Goal: Navigation & Orientation: Find specific page/section

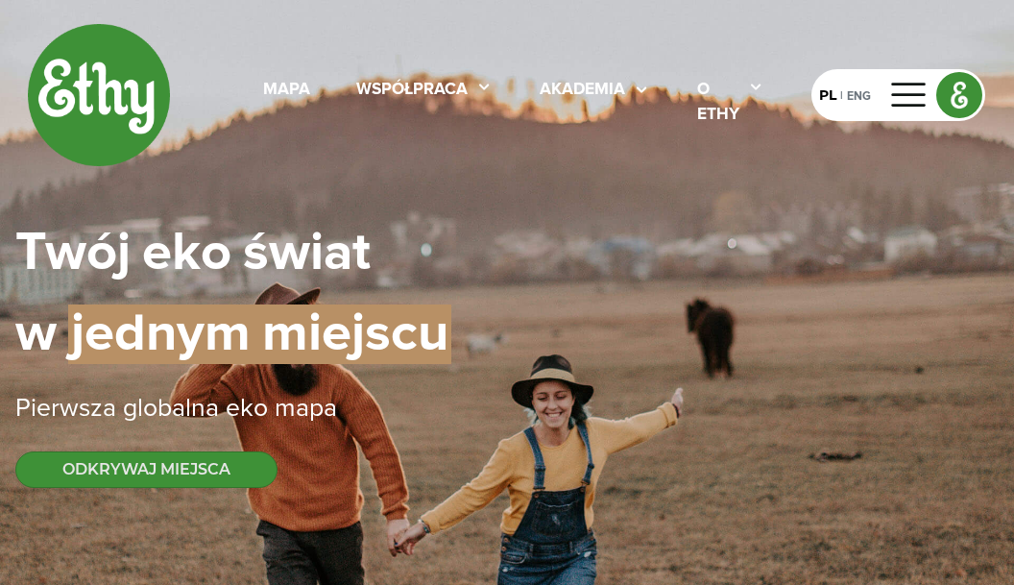
select select
click at [823, 91] on div "PL" at bounding box center [827, 95] width 17 height 20
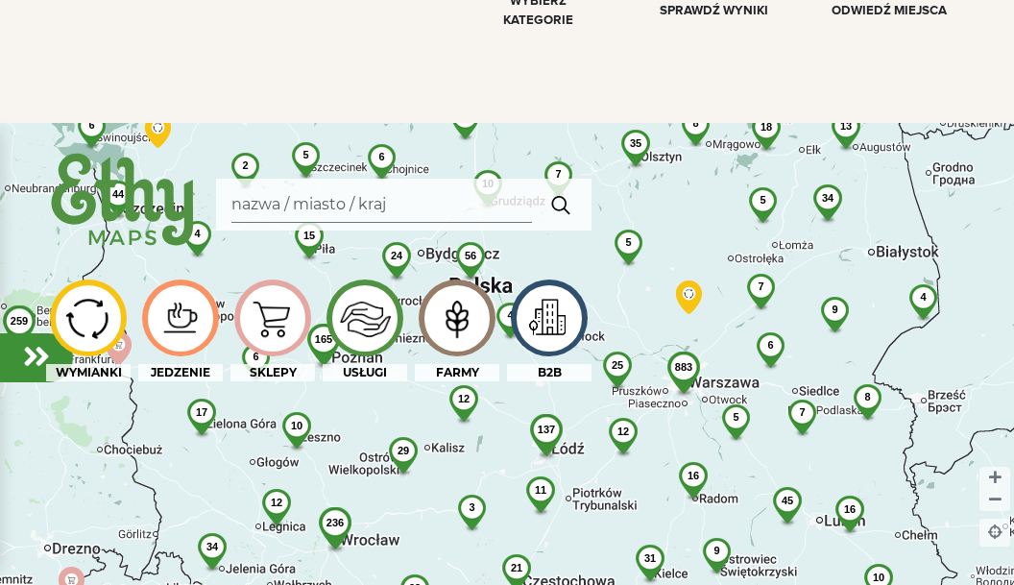
scroll to position [1078, 0]
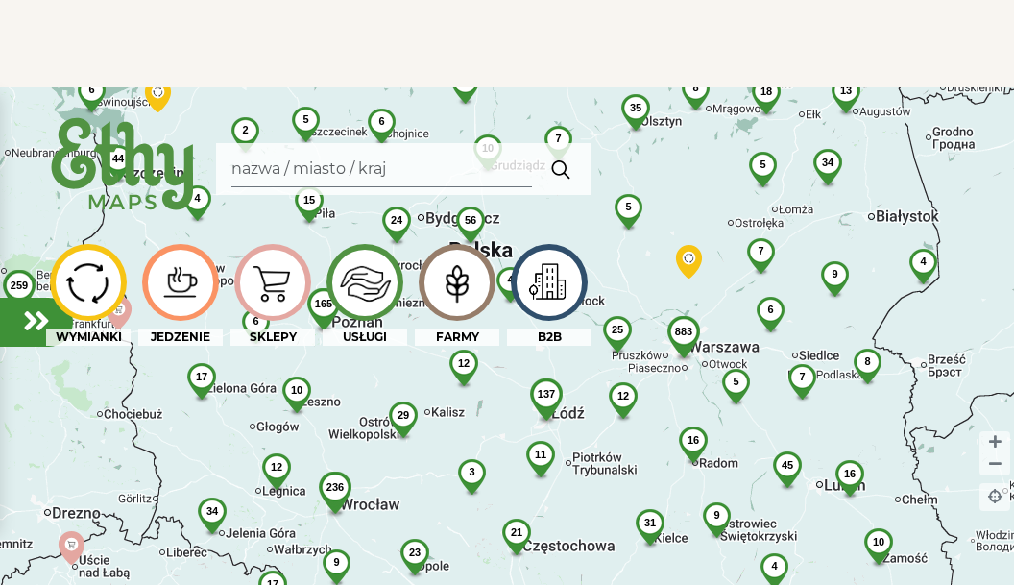
click at [463, 273] on img at bounding box center [457, 282] width 64 height 61
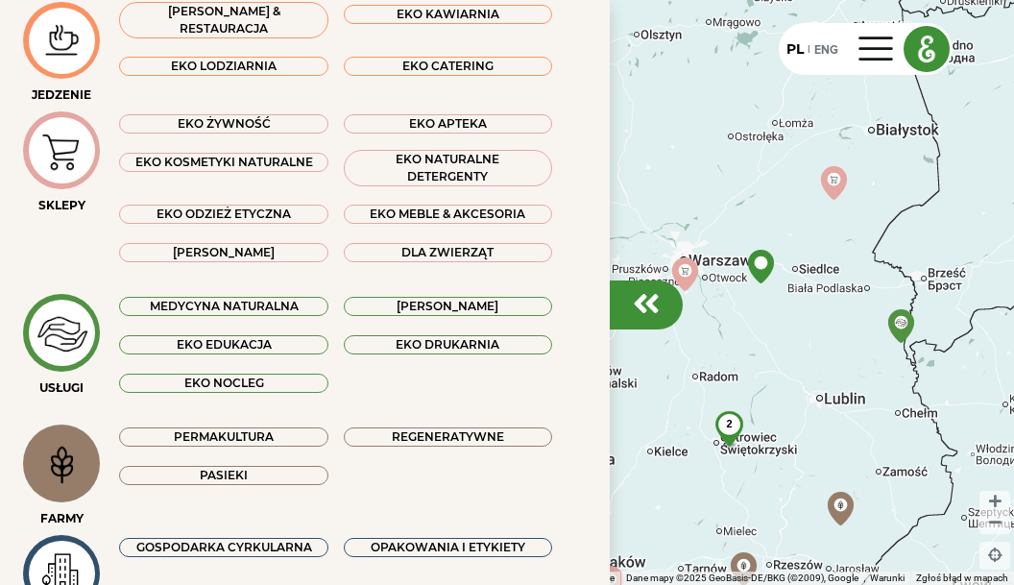
scroll to position [328, 0]
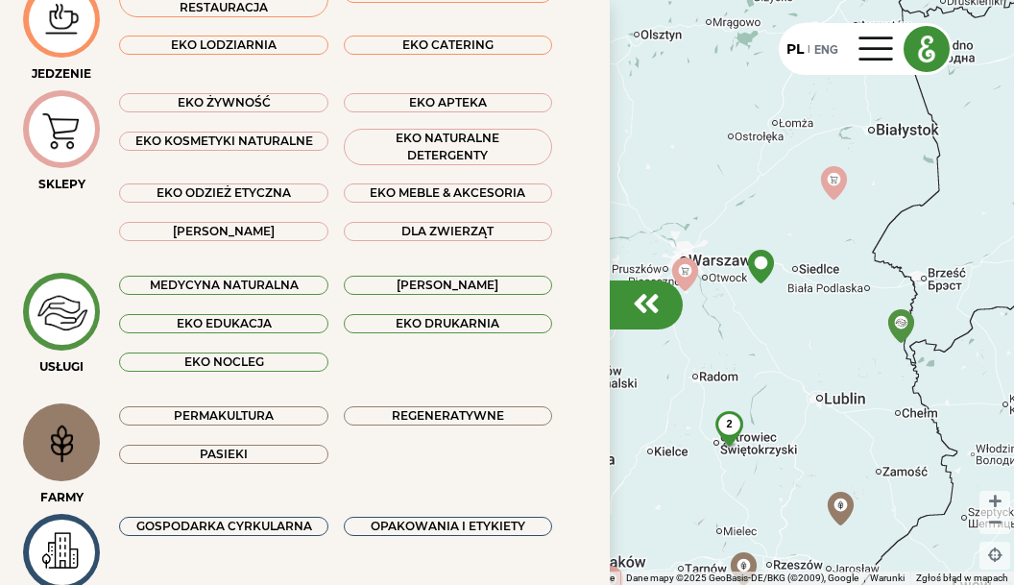
click at [219, 100] on div "EKO ŻYWNOŚĆ" at bounding box center [223, 102] width 208 height 19
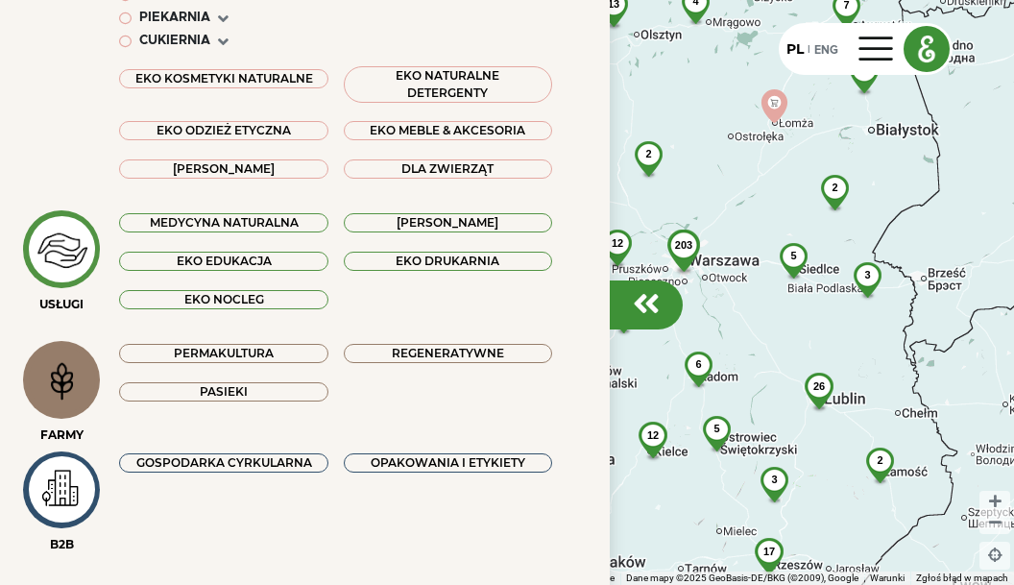
scroll to position [594, 0]
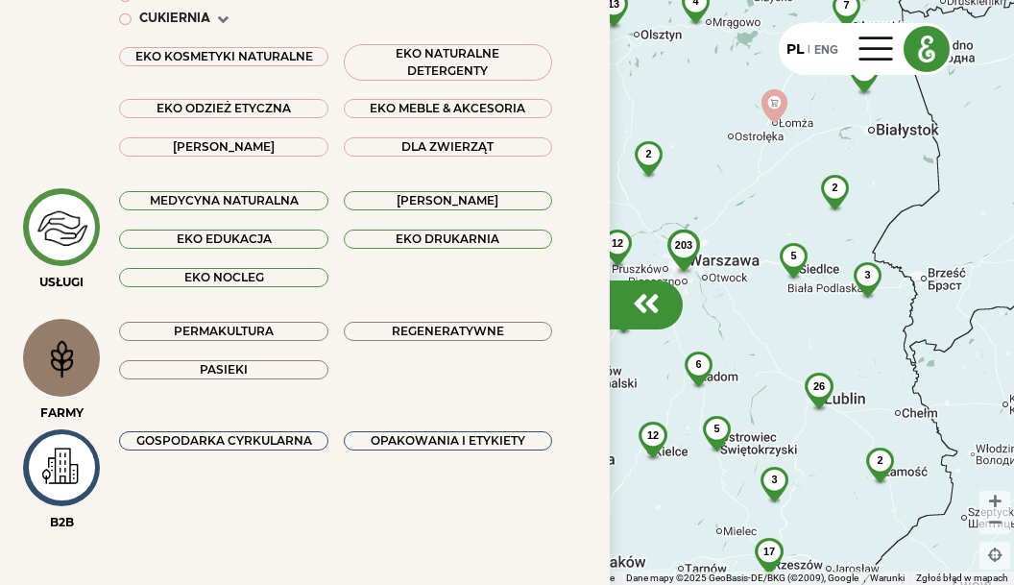
click at [60, 349] on img at bounding box center [62, 358] width 64 height 61
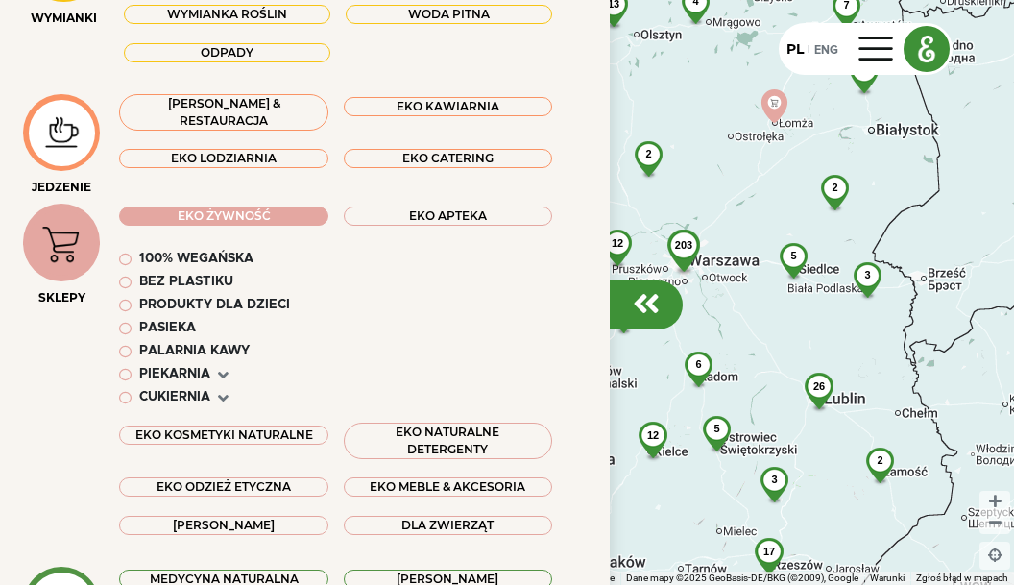
scroll to position [265, 0]
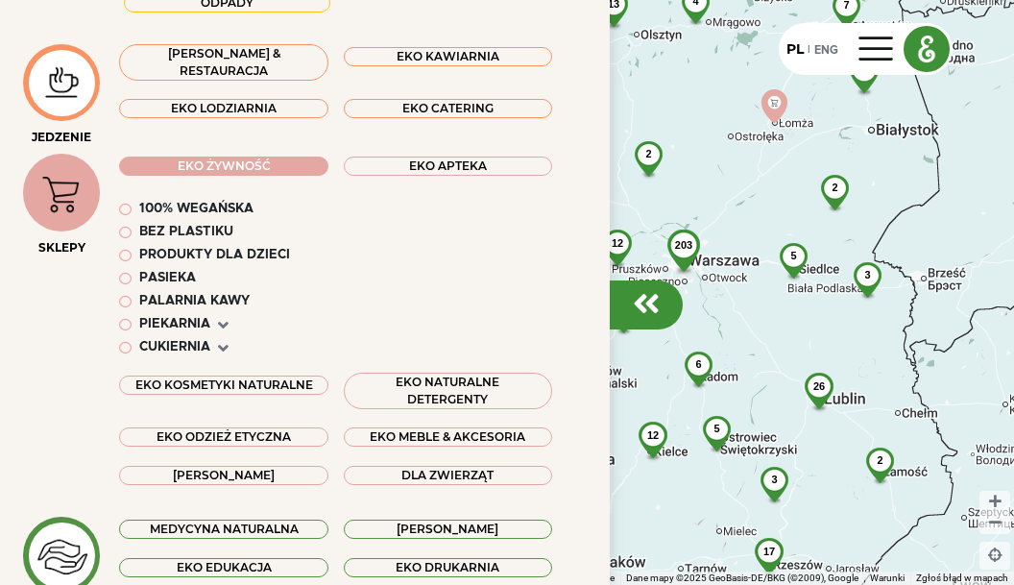
click at [185, 230] on div "Bez plastiku" at bounding box center [186, 232] width 94 height 19
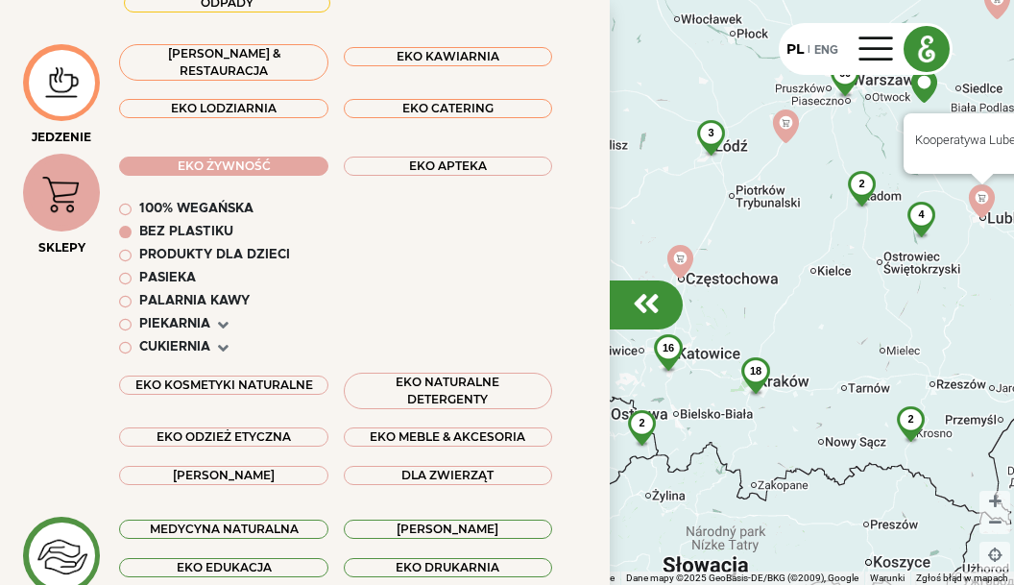
drag, startPoint x: 786, startPoint y: 512, endPoint x: 983, endPoint y: 308, distance: 283.2
click at [983, 308] on div "60 18 2 4 3 12 2 16 2 3 3 3 5 2 2 2 4 2 6 2 2 2 2 Kooperatywa Lubelska" at bounding box center [507, 292] width 1014 height 585
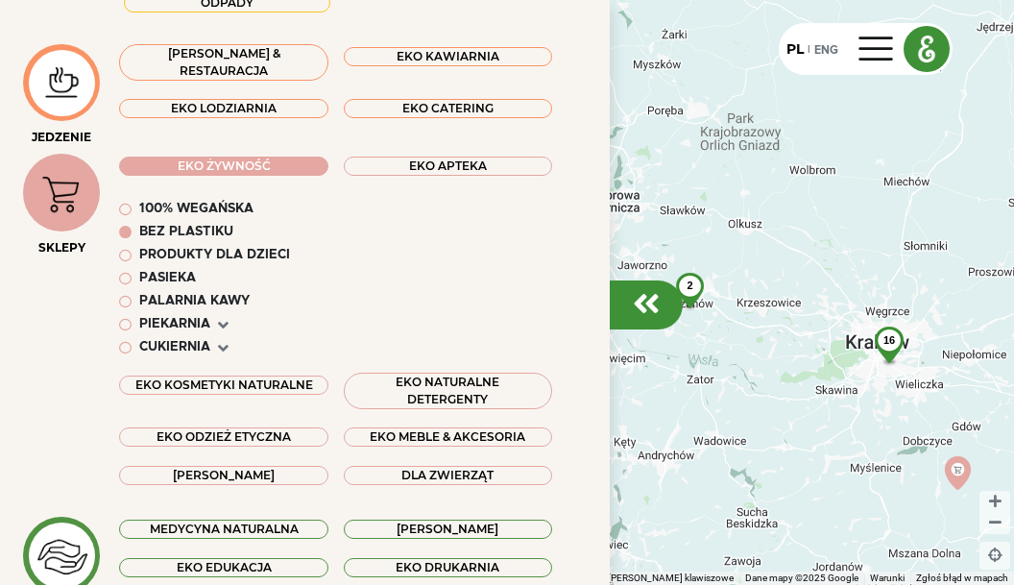
drag, startPoint x: 660, startPoint y: 438, endPoint x: 872, endPoint y: 400, distance: 215.7
click at [872, 400] on div "16 2 10 4 2 Kooperatywa Lubelska" at bounding box center [507, 292] width 1014 height 585
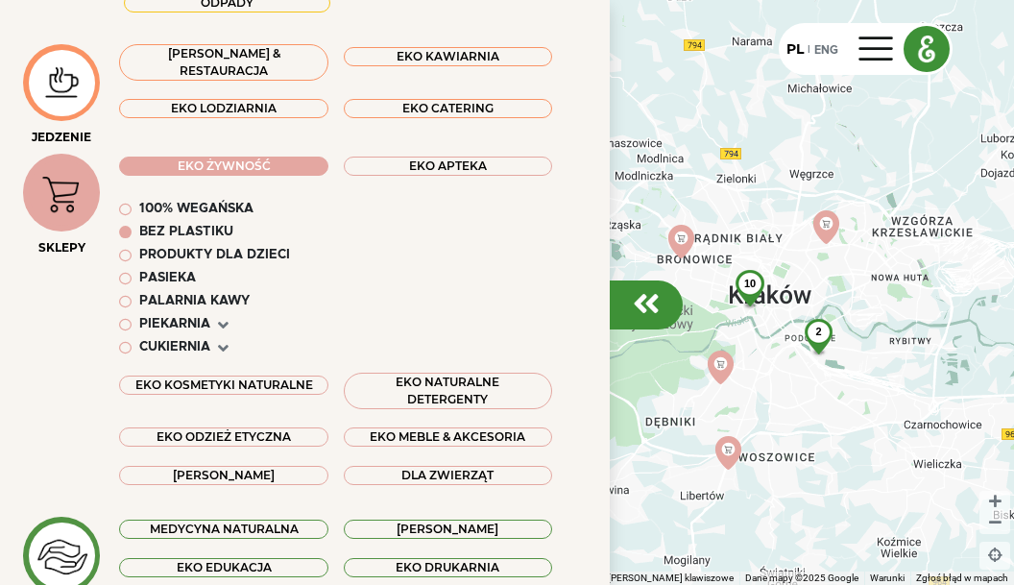
drag, startPoint x: 708, startPoint y: 399, endPoint x: 792, endPoint y: 412, distance: 85.6
click at [792, 412] on div "2 10 Kooperatywa Lubelska" at bounding box center [507, 292] width 1014 height 585
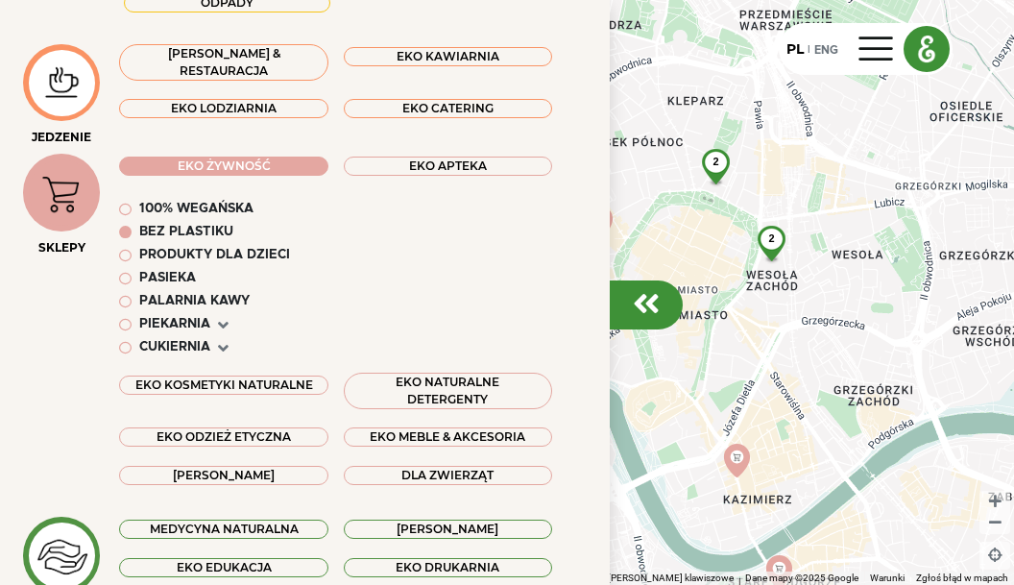
drag, startPoint x: 732, startPoint y: 196, endPoint x: 781, endPoint y: 337, distance: 149.4
click at [781, 337] on div "2 2 Kooperatywa Lubelska" at bounding box center [507, 292] width 1014 height 585
click at [713, 158] on div "2" at bounding box center [716, 162] width 51 height 26
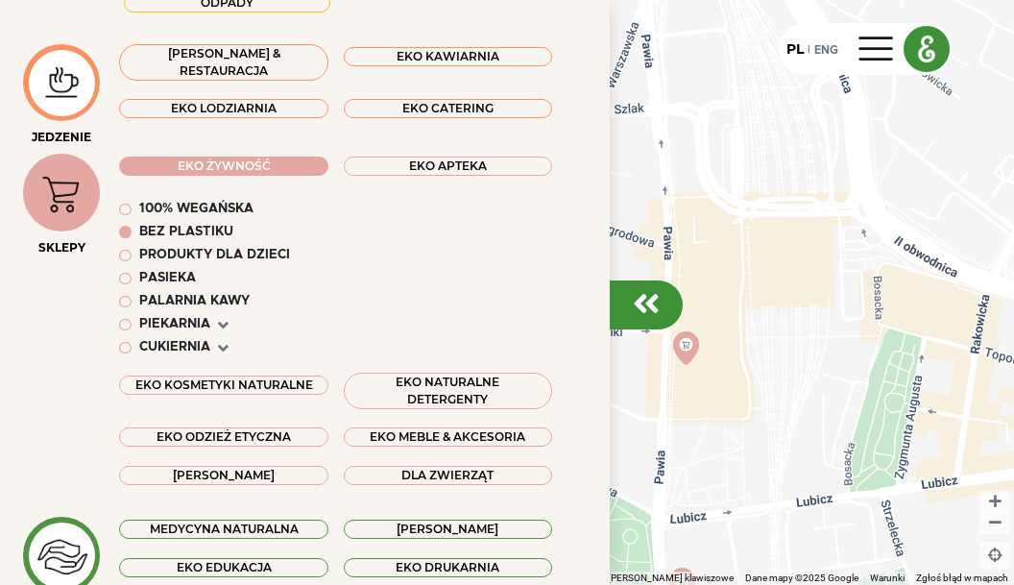
drag, startPoint x: 935, startPoint y: 395, endPoint x: 1009, endPoint y: 450, distance: 93.4
click at [1009, 450] on div "Kooperatywa Lubelska" at bounding box center [507, 292] width 1014 height 585
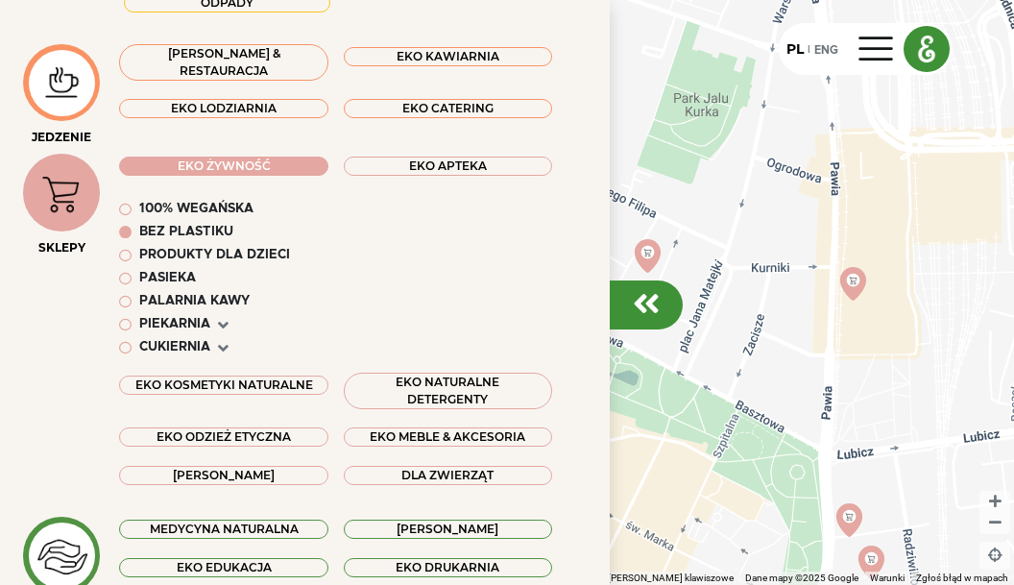
drag, startPoint x: 754, startPoint y: 431, endPoint x: 922, endPoint y: 364, distance: 181.0
click at [922, 364] on div "Kooperatywa Lubelska" at bounding box center [507, 292] width 1014 height 585
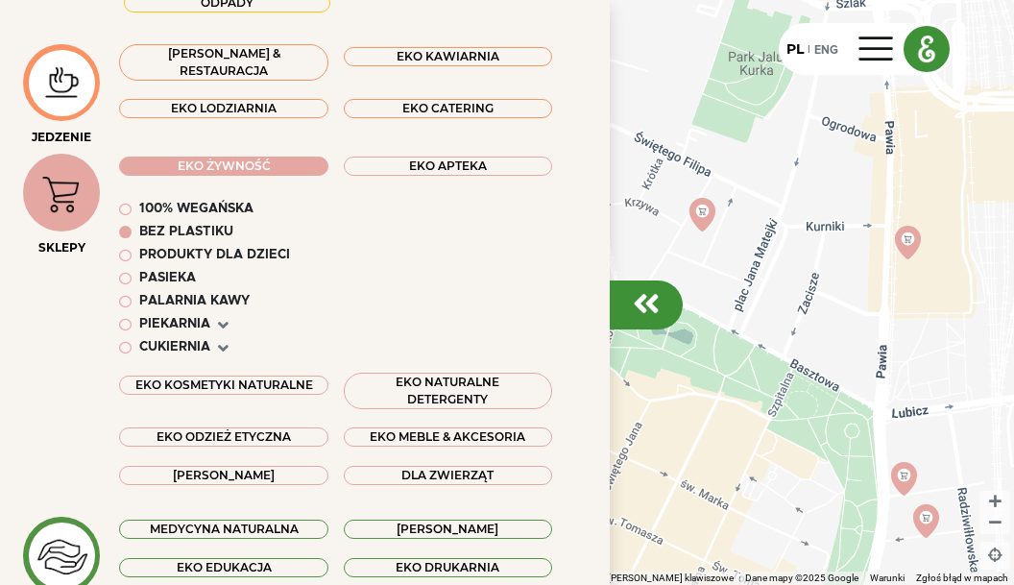
drag, startPoint x: 850, startPoint y: 305, endPoint x: 963, endPoint y: 264, distance: 120.6
click at [963, 264] on div "Kooperatywa Lubelska" at bounding box center [507, 292] width 1014 height 585
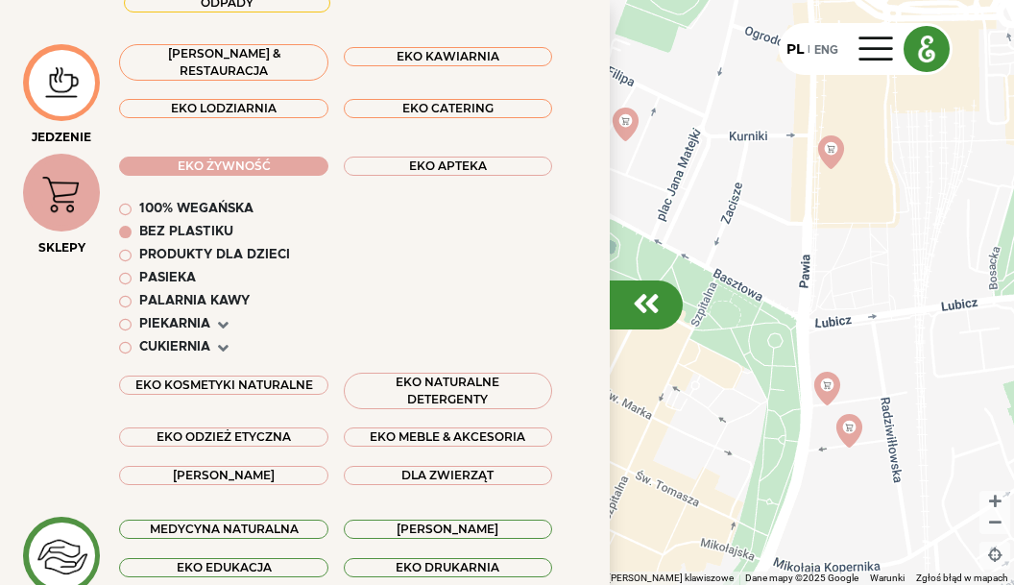
drag, startPoint x: 829, startPoint y: 347, endPoint x: 862, endPoint y: 254, distance: 98.7
click at [862, 254] on div "Kooperatywa Lubelska" at bounding box center [507, 292] width 1014 height 585
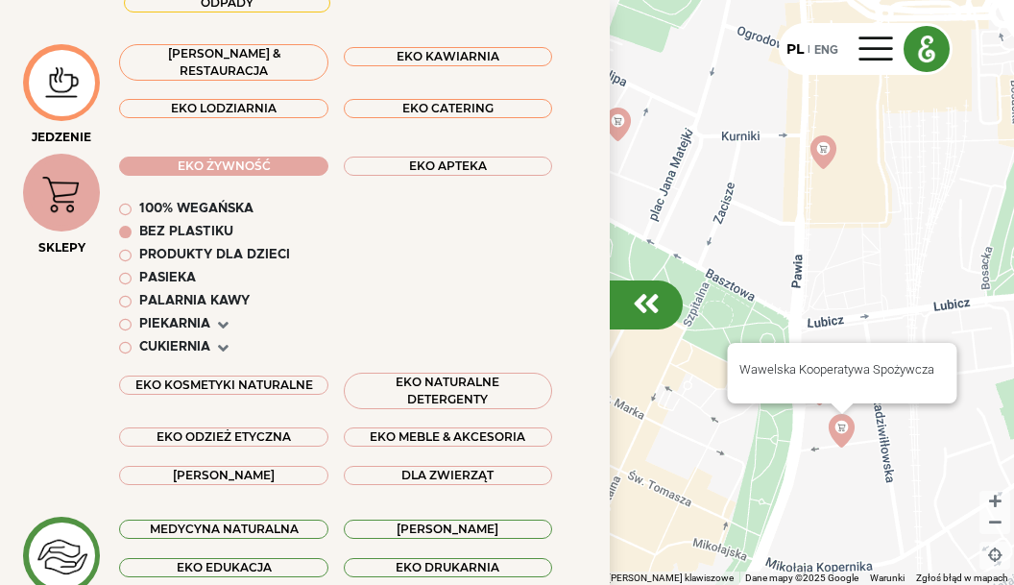
click at [840, 431] on img at bounding box center [842, 431] width 34 height 34
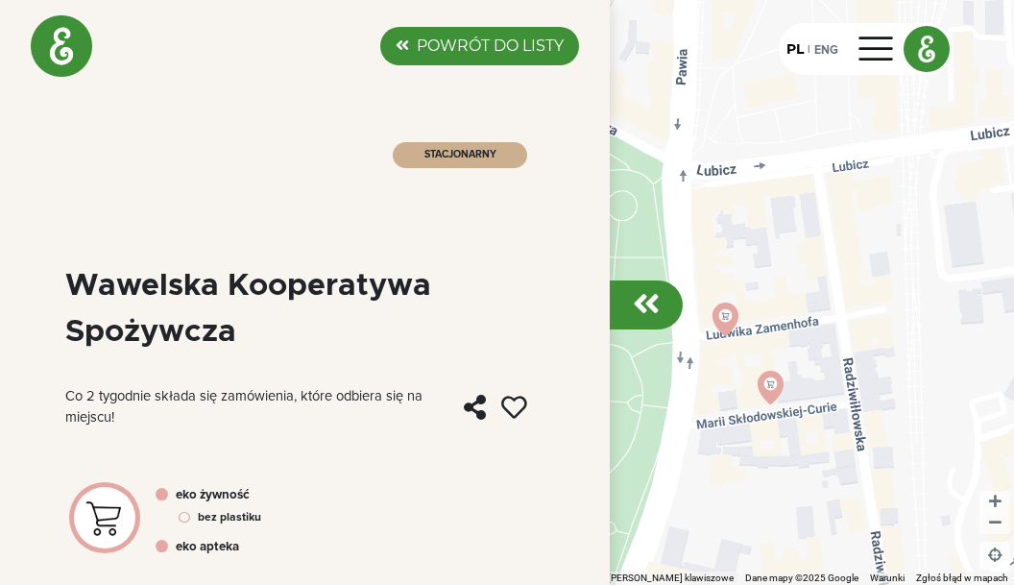
drag, startPoint x: 692, startPoint y: 383, endPoint x: 764, endPoint y: 508, distance: 143.7
click at [764, 508] on div "Kooperatywa Lubelska" at bounding box center [507, 292] width 1014 height 585
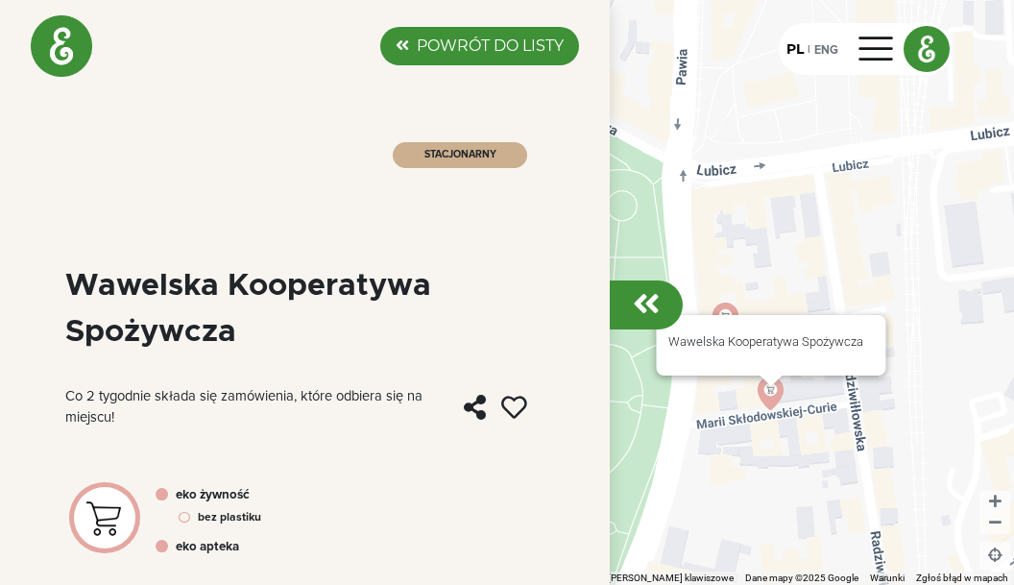
click at [769, 391] on img at bounding box center [771, 403] width 34 height 34
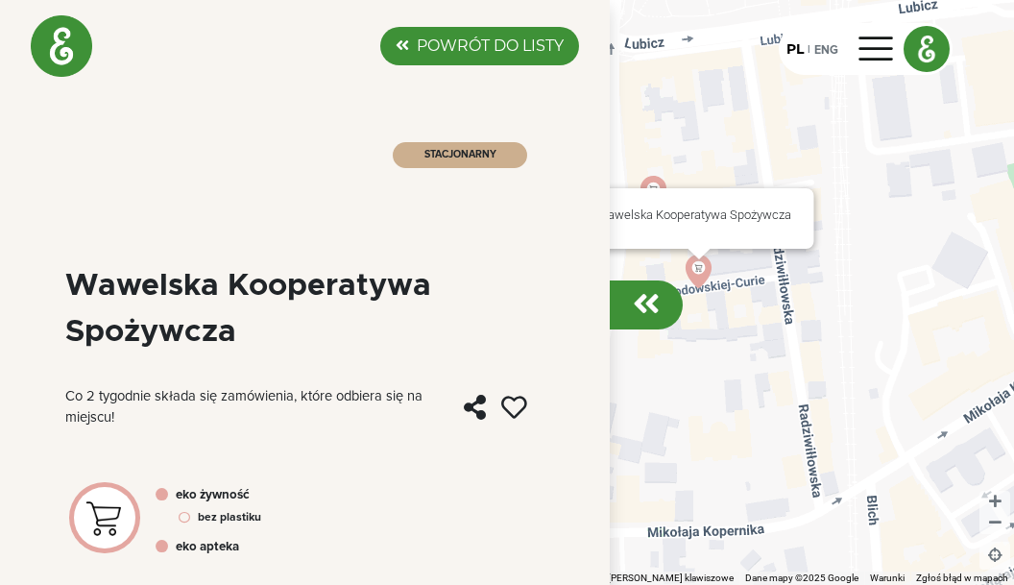
click at [695, 260] on img at bounding box center [699, 276] width 34 height 34
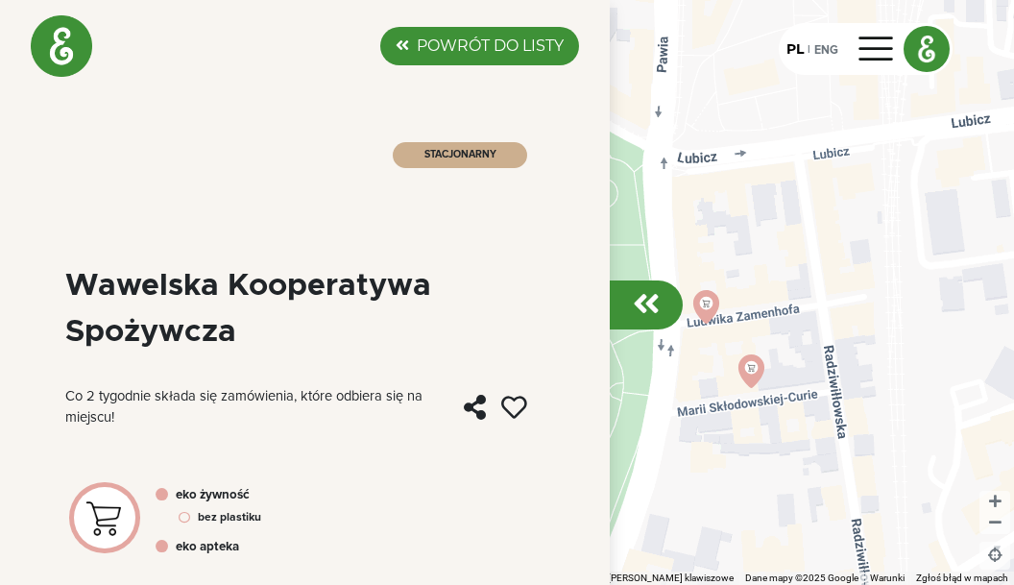
drag, startPoint x: 699, startPoint y: 366, endPoint x: 752, endPoint y: 485, distance: 130.3
click at [752, 485] on div "Kooperatywa Lubelska" at bounding box center [507, 292] width 1014 height 585
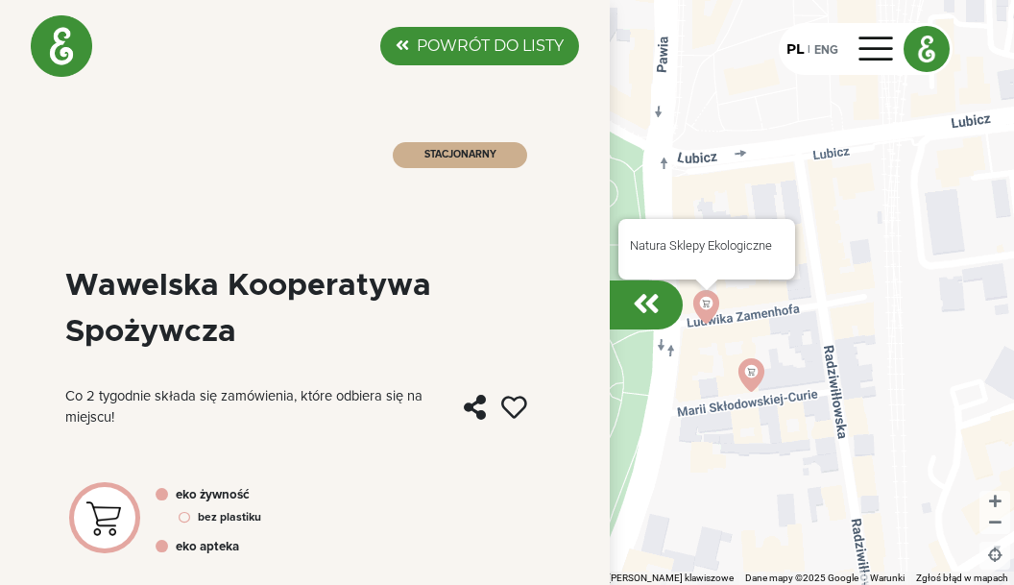
click at [706, 296] on img at bounding box center [707, 307] width 34 height 34
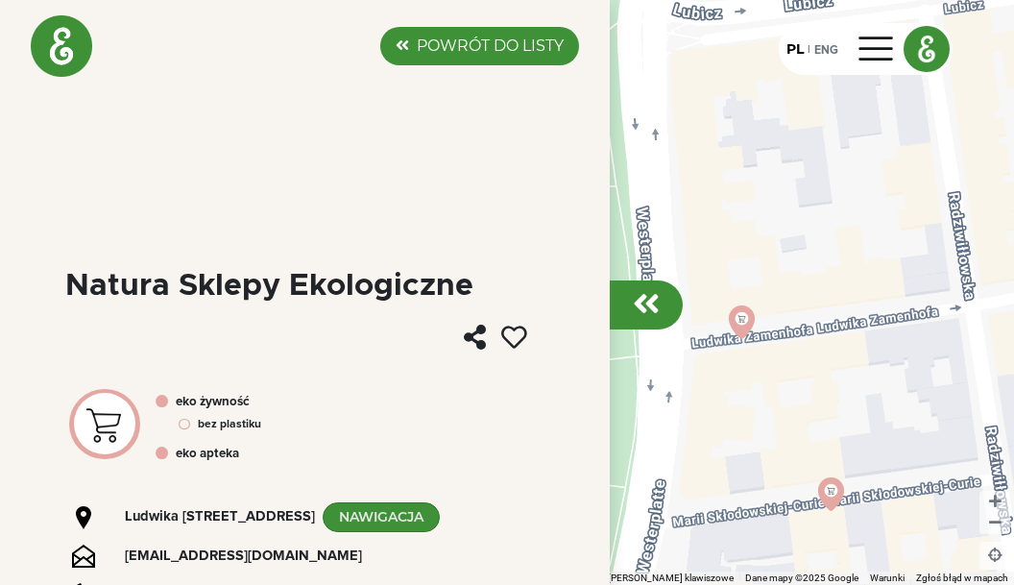
drag, startPoint x: 743, startPoint y: 214, endPoint x: 843, endPoint y: 217, distance: 99.9
click at [843, 217] on div "Kooperatywa Lubelska" at bounding box center [507, 292] width 1014 height 585
click at [740, 307] on div "Kooperatywa Lubelska" at bounding box center [507, 292] width 1014 height 585
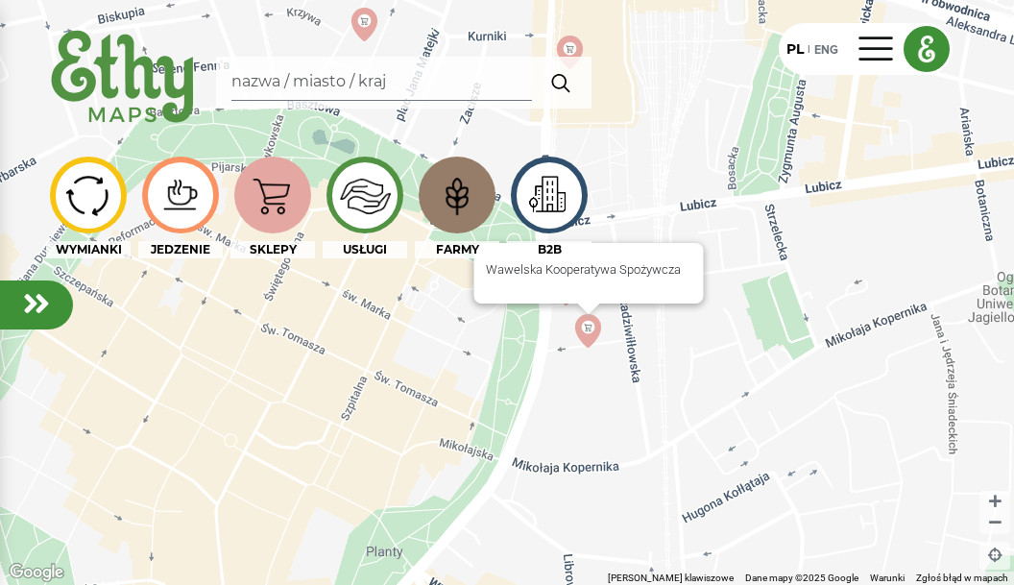
click at [587, 330] on img at bounding box center [588, 331] width 34 height 34
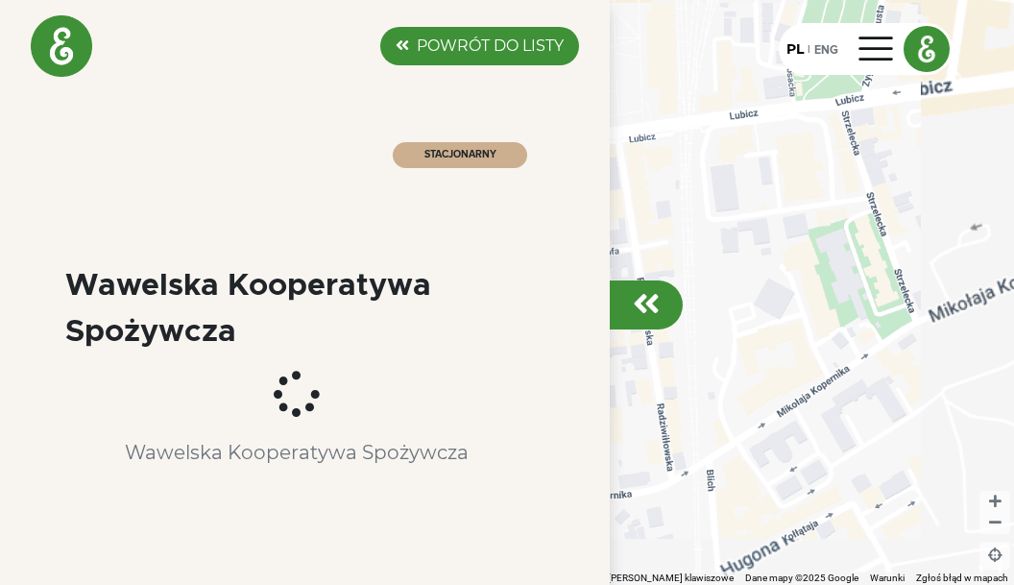
click at [587, 330] on div "Aby korzystać z interfejsu, używaj klawiszy strzałek. Kooperatywa Lubelska" at bounding box center [507, 292] width 1014 height 585
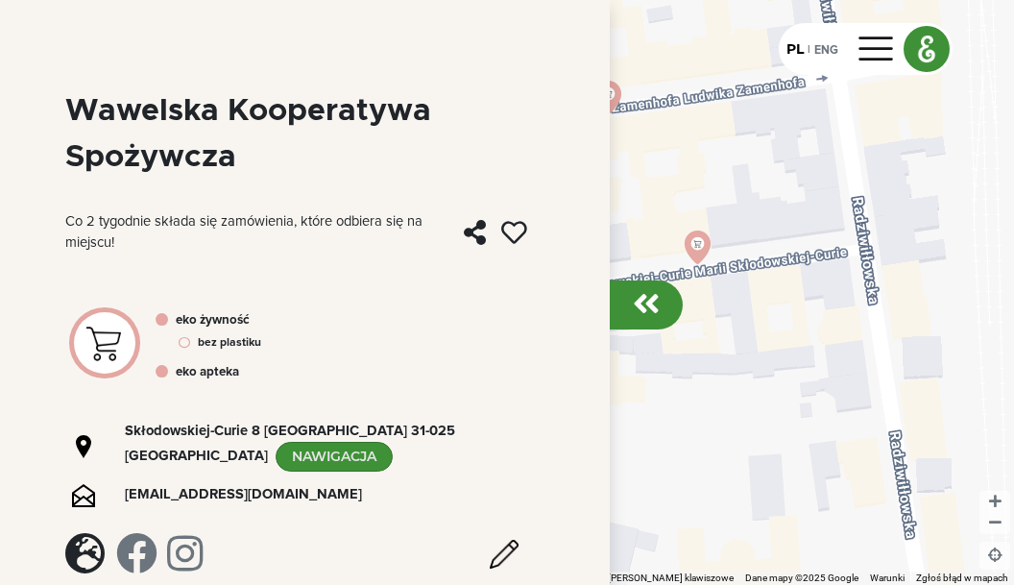
scroll to position [196, 0]
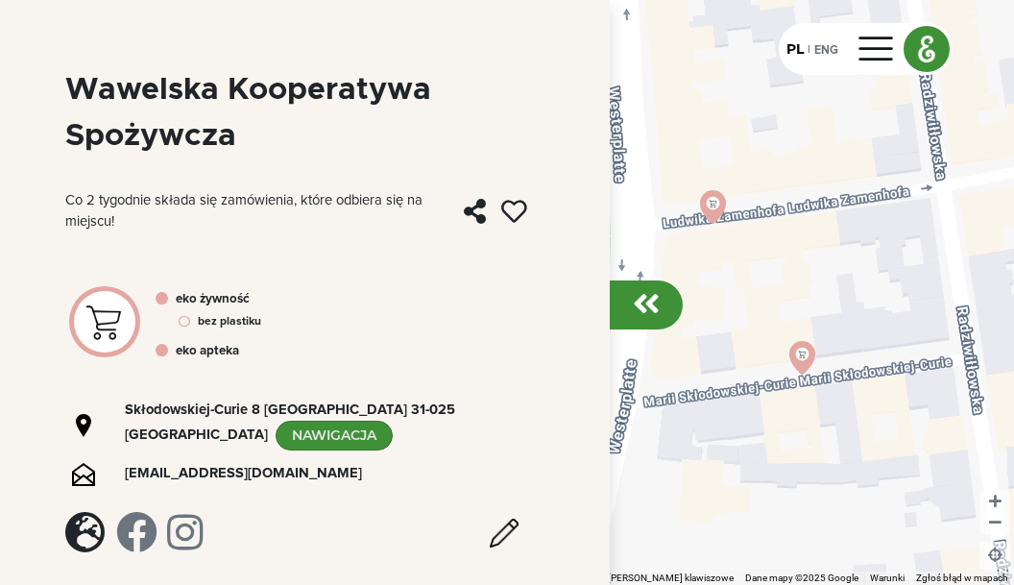
drag, startPoint x: 692, startPoint y: 158, endPoint x: 799, endPoint y: 266, distance: 151.5
click at [799, 266] on div "Kooperatywa Lubelska" at bounding box center [507, 292] width 1014 height 585
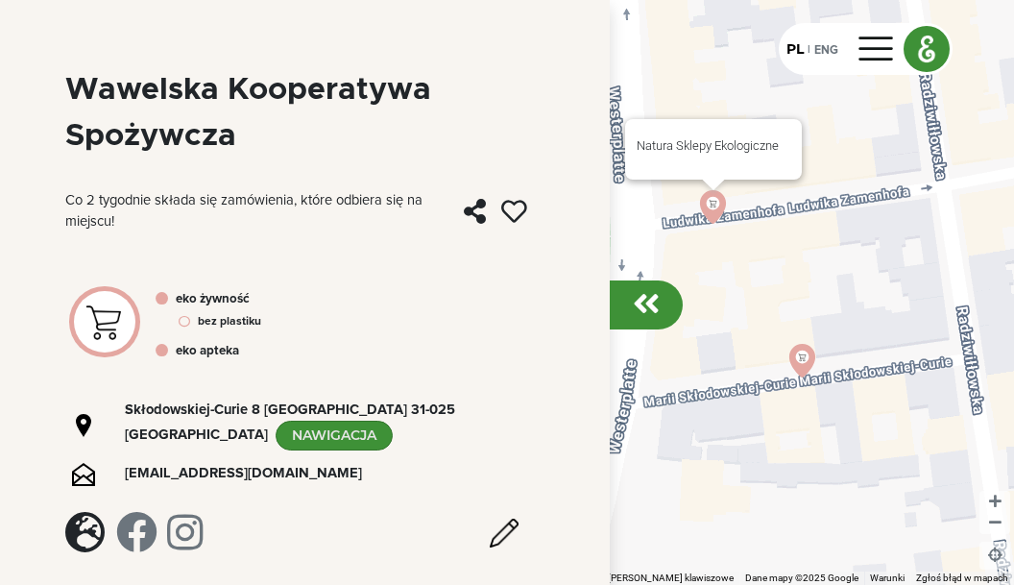
click at [714, 202] on img at bounding box center [713, 207] width 34 height 34
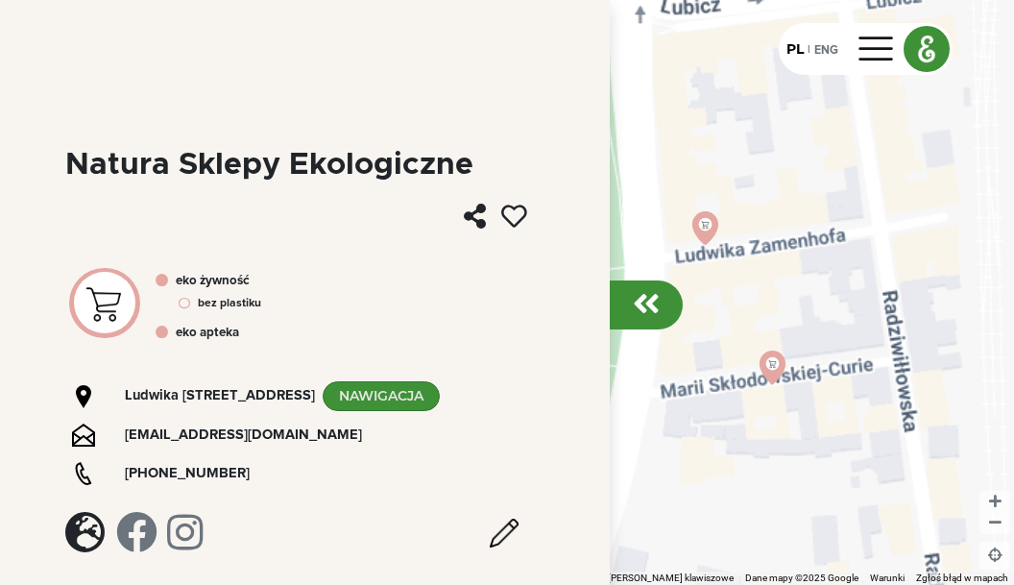
scroll to position [141, 0]
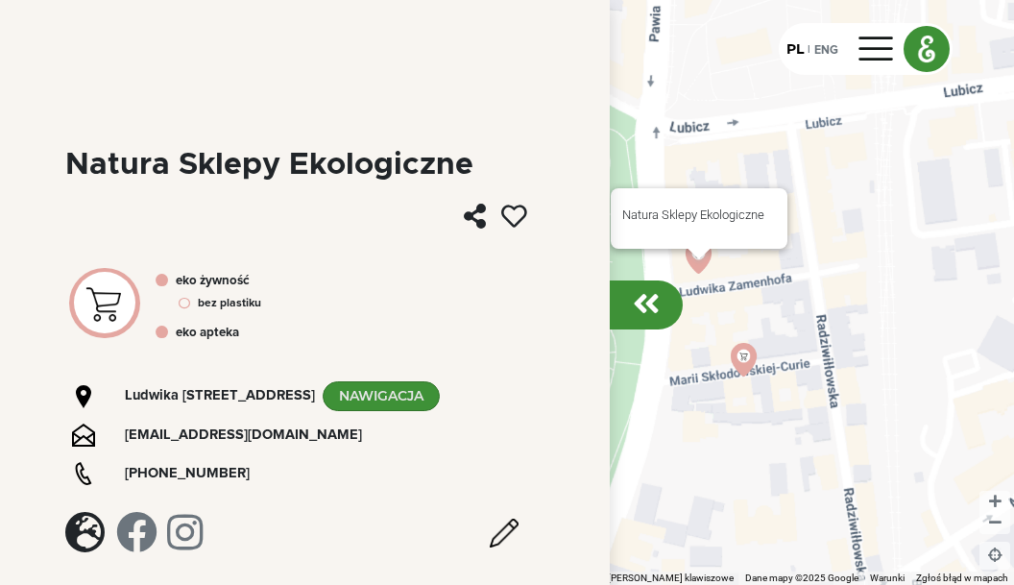
click at [700, 263] on img at bounding box center [699, 276] width 34 height 34
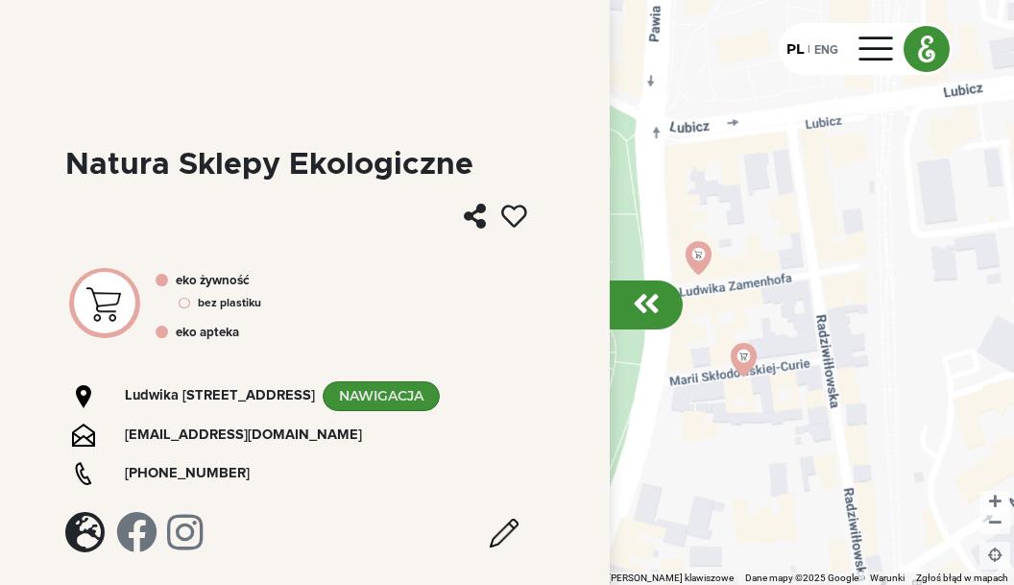
click at [698, 256] on div "Aby korzystać z interfejsu, używaj klawiszy strzałek. Kooperatywa Lubelska" at bounding box center [507, 292] width 1014 height 585
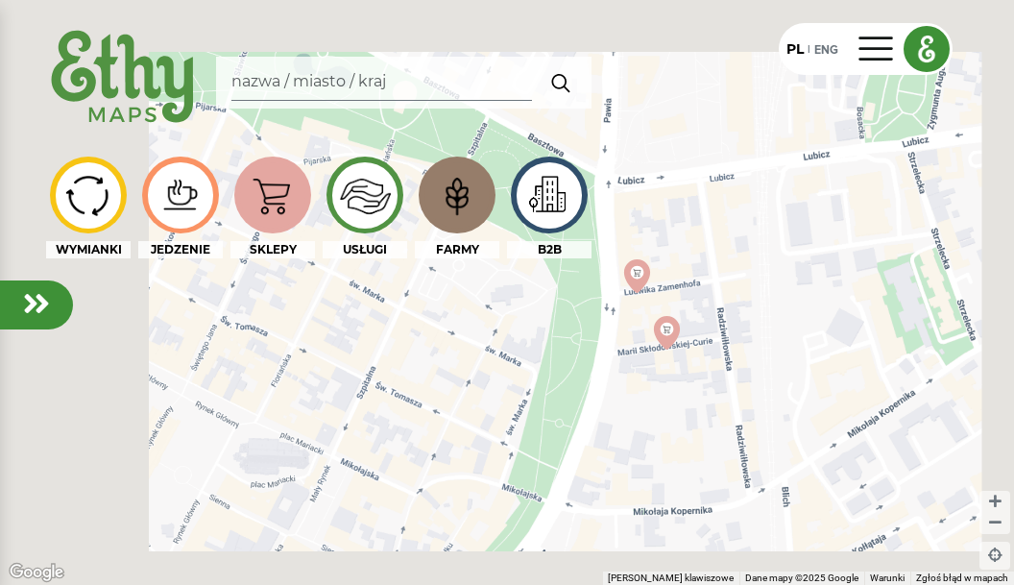
click at [698, 256] on div "Kooperatywa Lubelska" at bounding box center [507, 292] width 1014 height 585
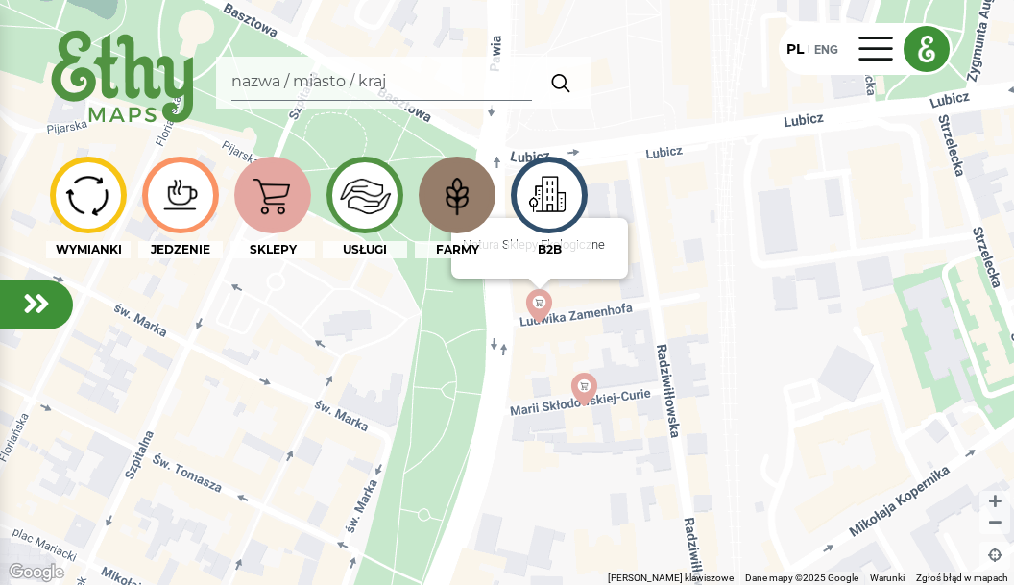
click at [536, 303] on img at bounding box center [539, 306] width 34 height 34
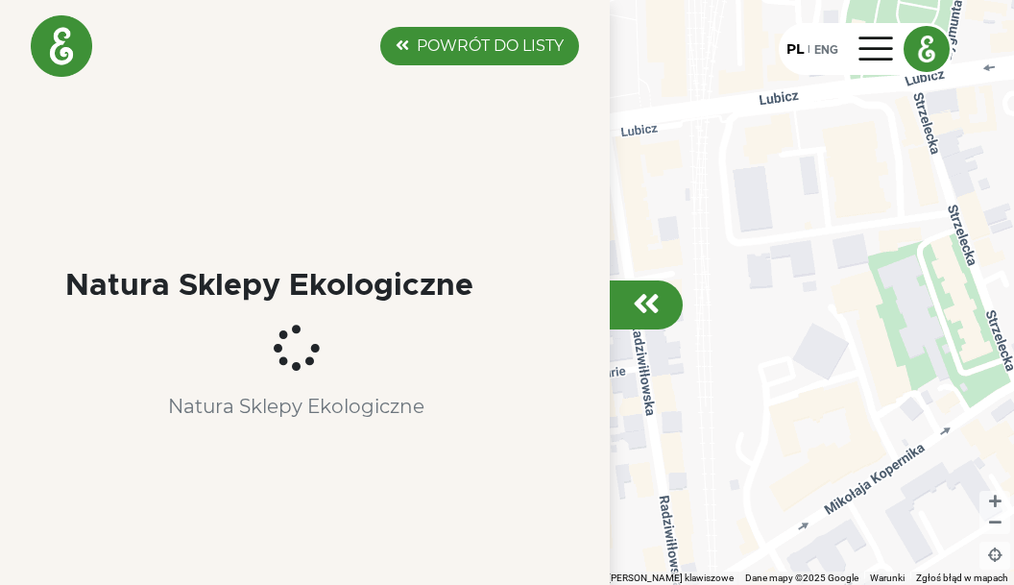
click at [536, 303] on div "Aby korzystać z interfejsu, używaj klawiszy strzałek. Kooperatywa Lubelska" at bounding box center [507, 292] width 1014 height 585
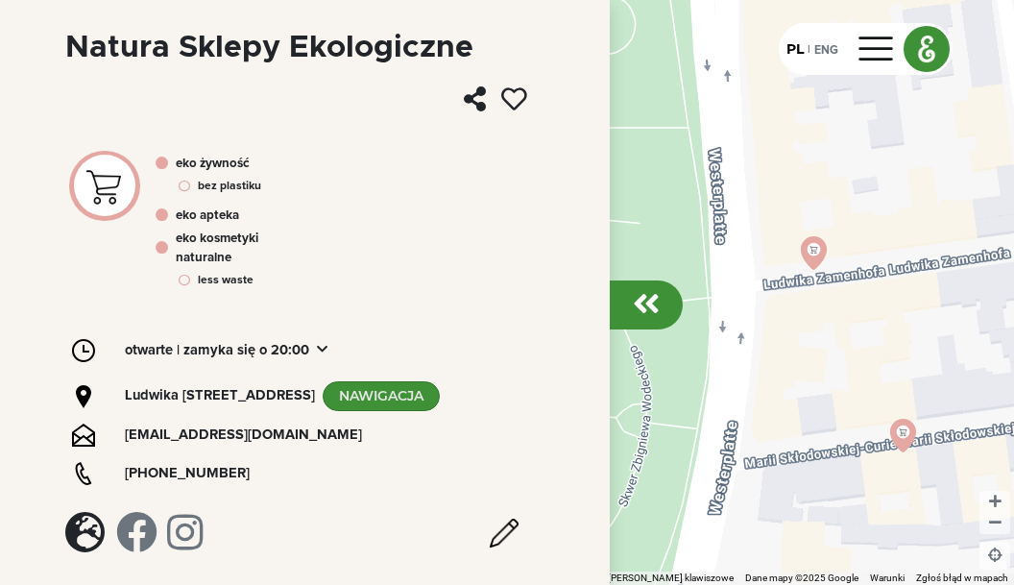
scroll to position [258, 0]
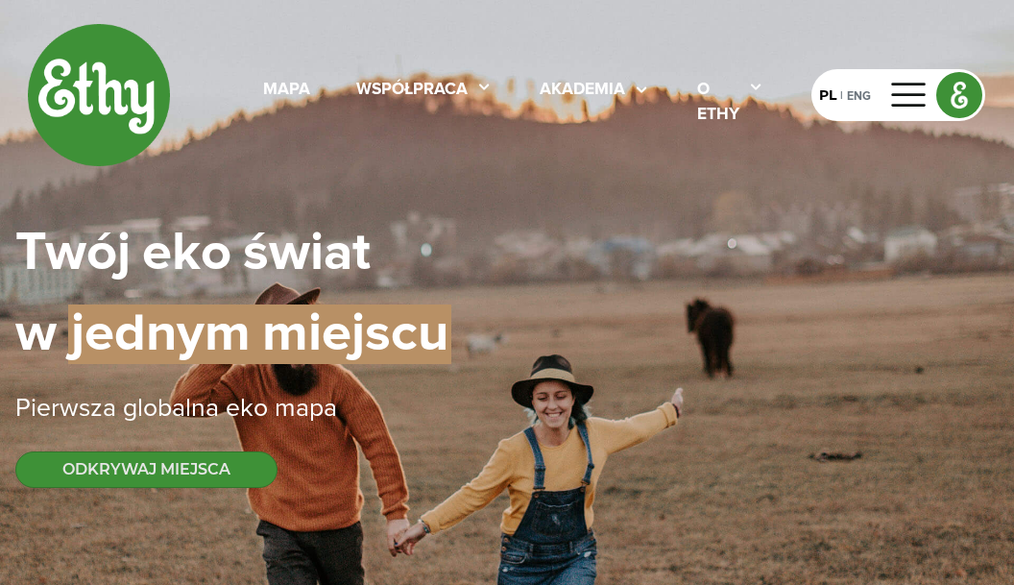
select select
click at [826, 91] on div "PL" at bounding box center [827, 95] width 17 height 20
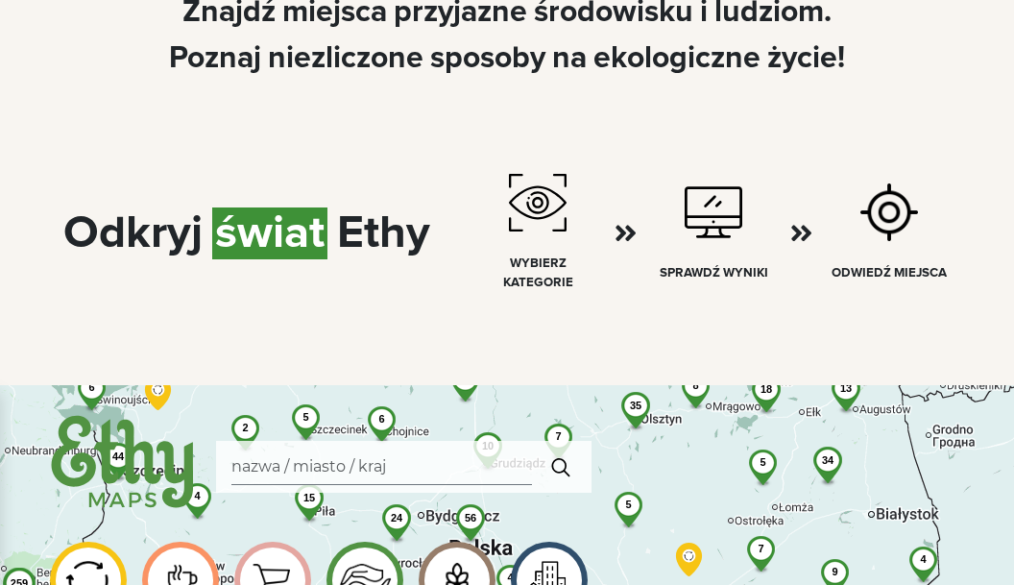
scroll to position [784, 0]
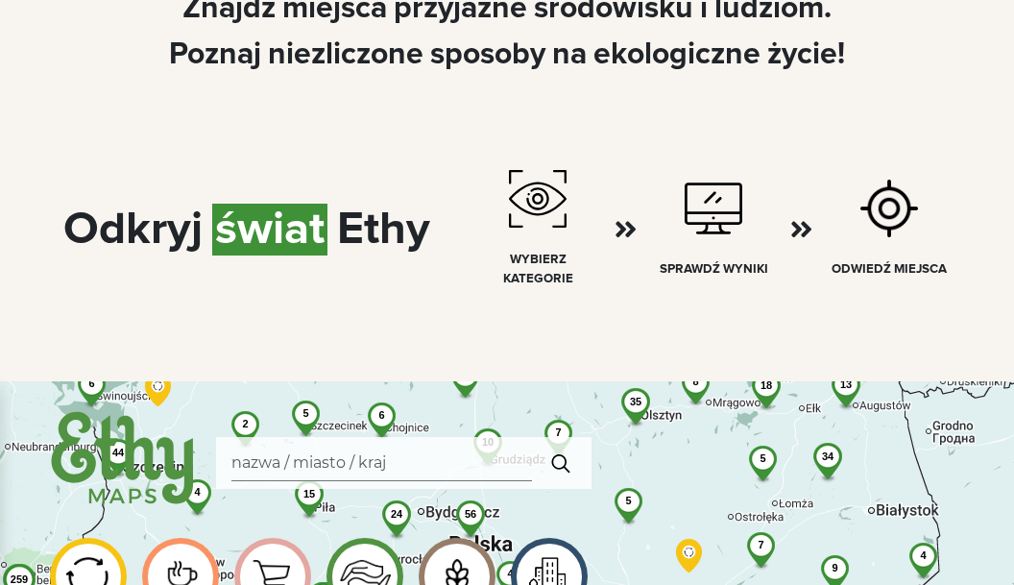
click at [544, 213] on img at bounding box center [538, 199] width 58 height 58
click at [535, 197] on img at bounding box center [538, 199] width 58 height 58
click at [537, 281] on div "wybierz kategorie" at bounding box center [537, 270] width 123 height 38
click at [536, 266] on div "wybierz kategorie" at bounding box center [537, 270] width 123 height 38
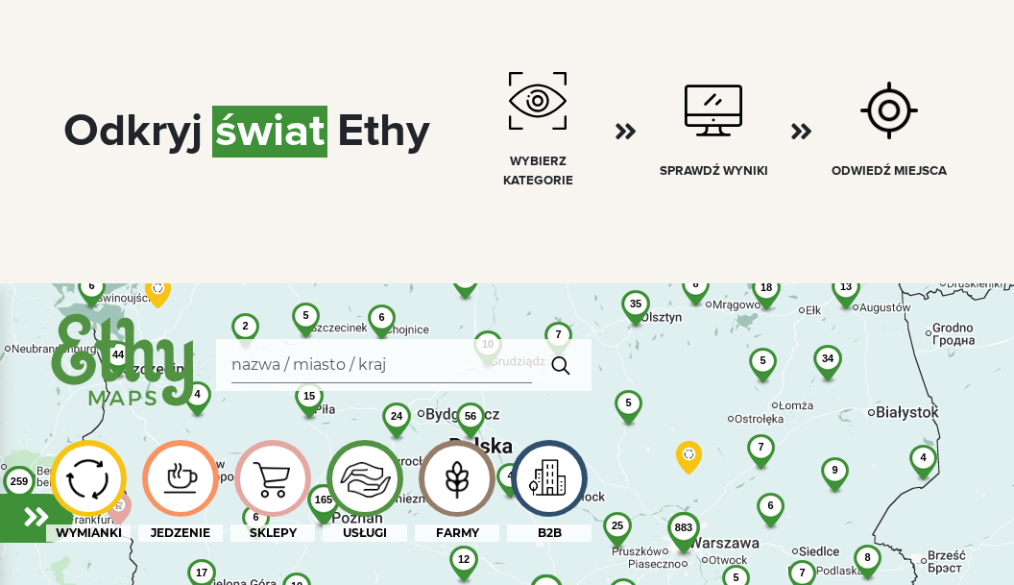
scroll to position [980, 0]
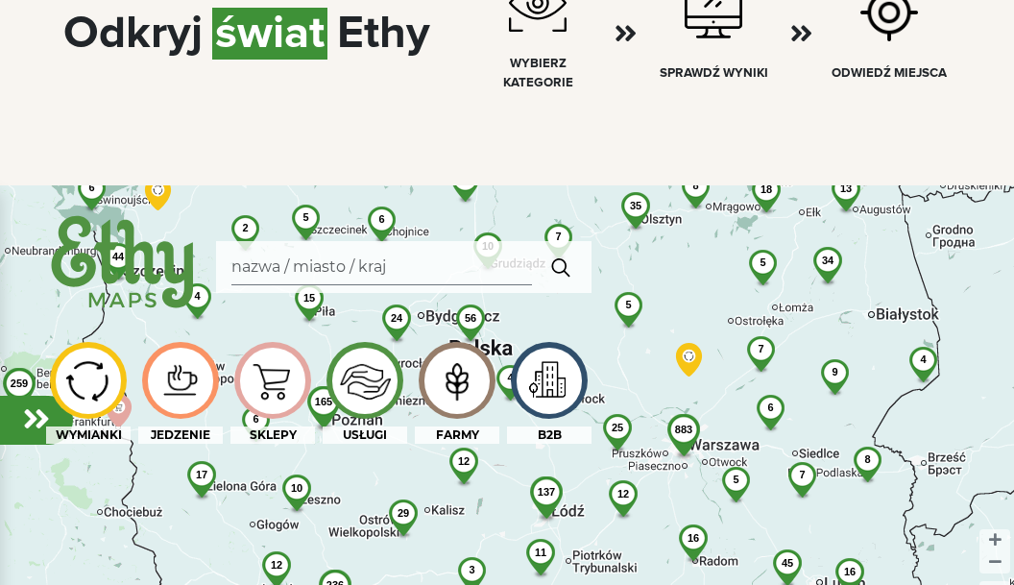
click at [271, 381] on img at bounding box center [272, 380] width 64 height 61
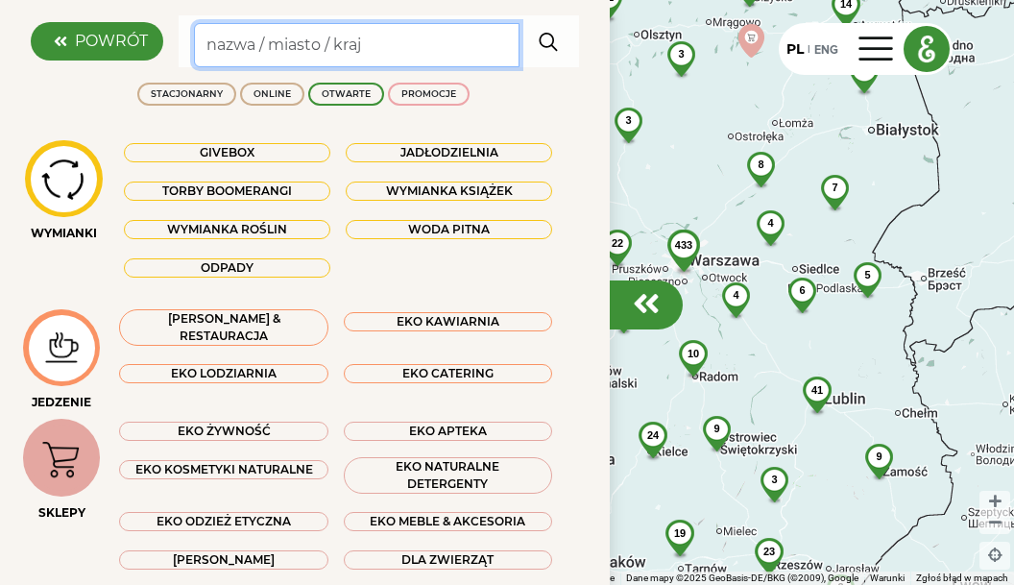
click at [213, 44] on input "Search" at bounding box center [357, 45] width 326 height 44
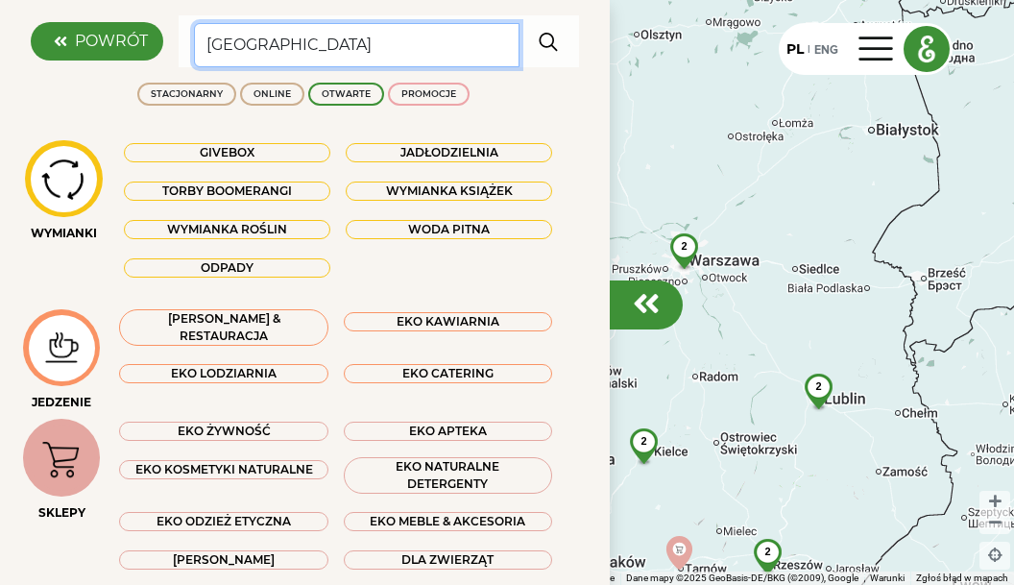
type input "Kraków"
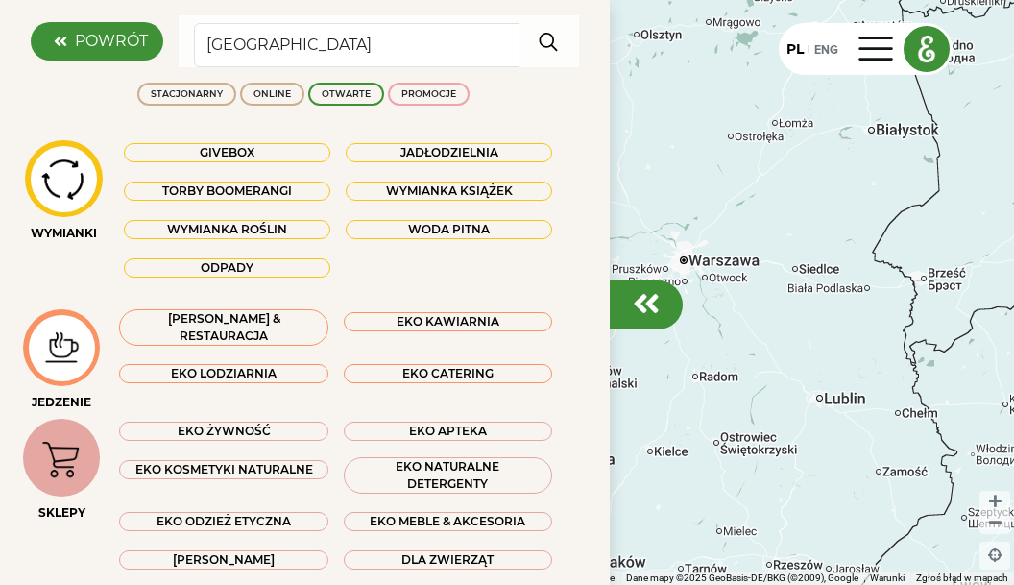
click at [552, 36] on img "button" at bounding box center [549, 41] width 36 height 38
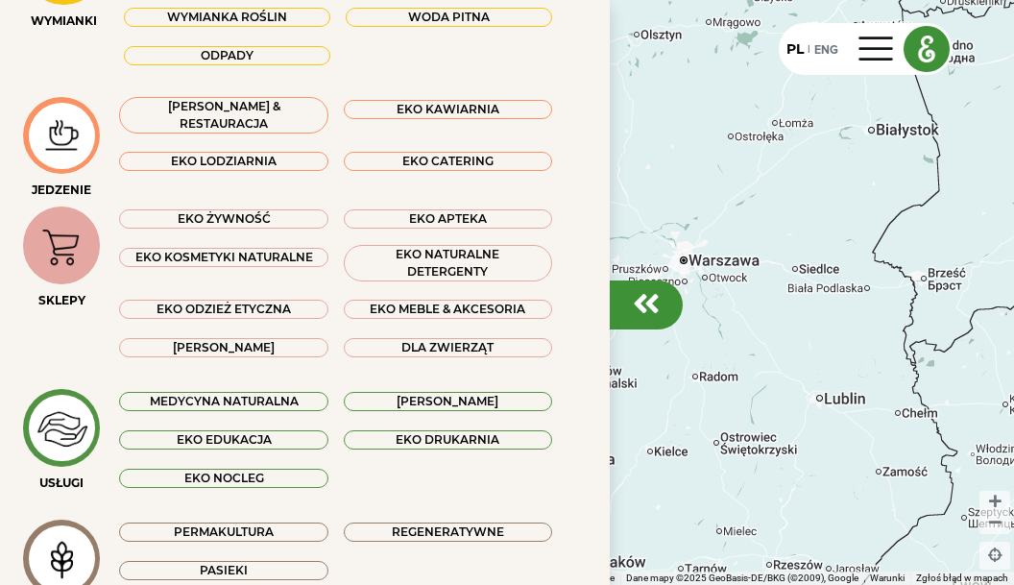
scroll to position [219, 0]
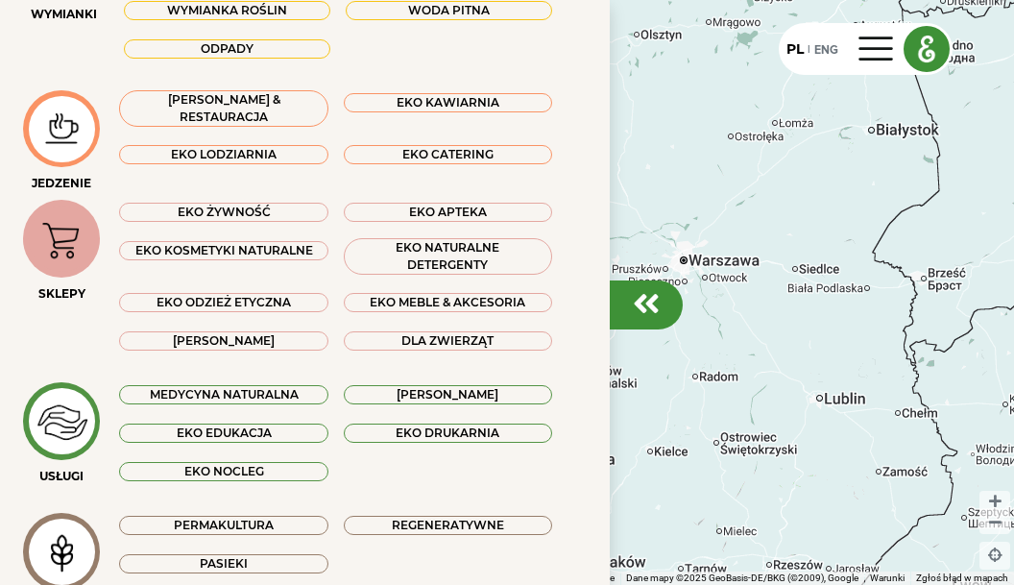
click at [227, 211] on div "EKO ŻYWNOŚĆ" at bounding box center [223, 212] width 208 height 19
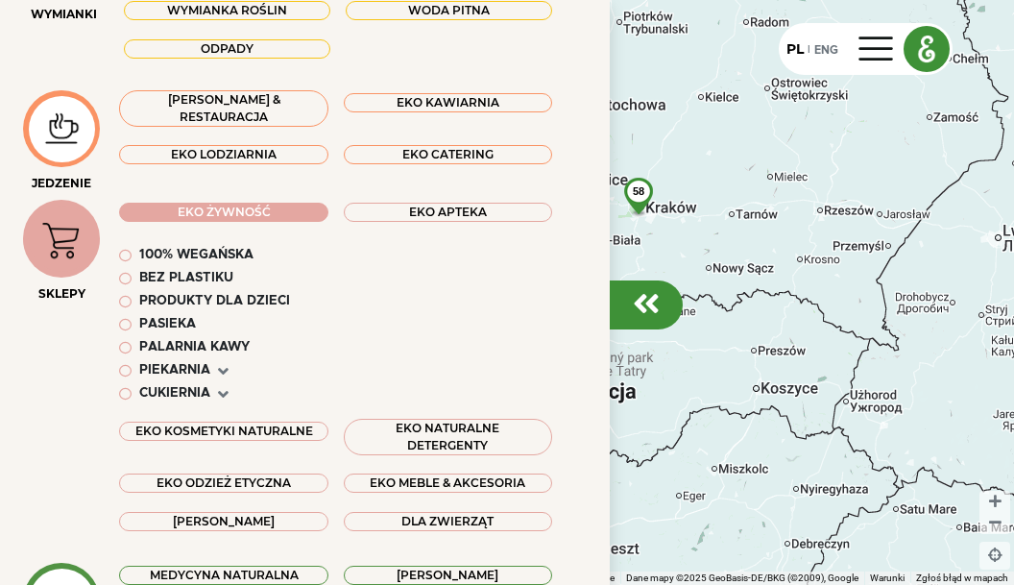
drag, startPoint x: 835, startPoint y: 481, endPoint x: 887, endPoint y: 126, distance: 359.3
click at [887, 126] on div "58" at bounding box center [507, 292] width 1014 height 585
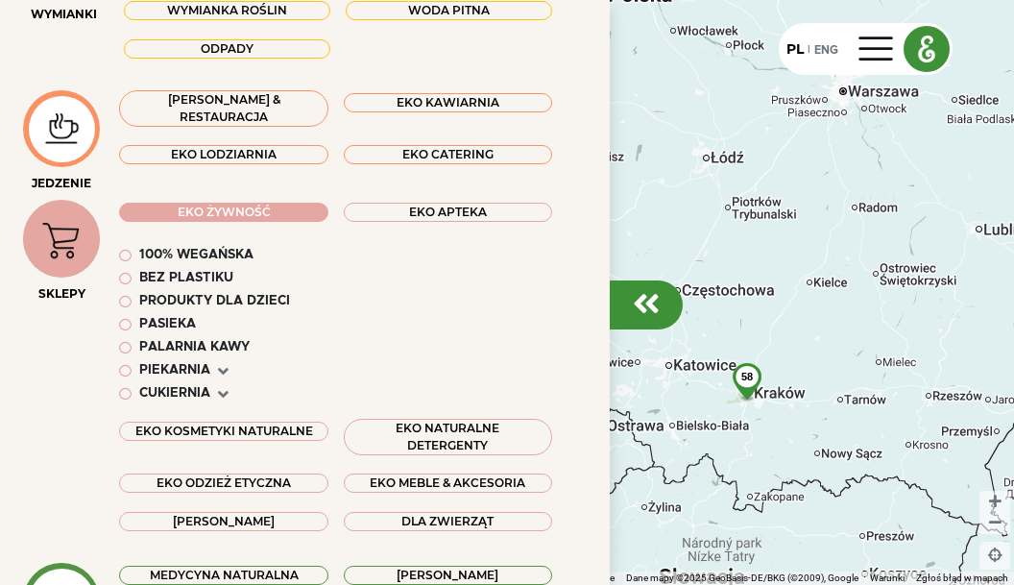
drag, startPoint x: 713, startPoint y: 390, endPoint x: 816, endPoint y: 580, distance: 216.6
click at [816, 580] on div "58 Skróty klawiszowe Dane mapy Dane mapy ©2025 GeoBasis-DE/BKG (©2009), Google …" at bounding box center [507, 292] width 1014 height 585
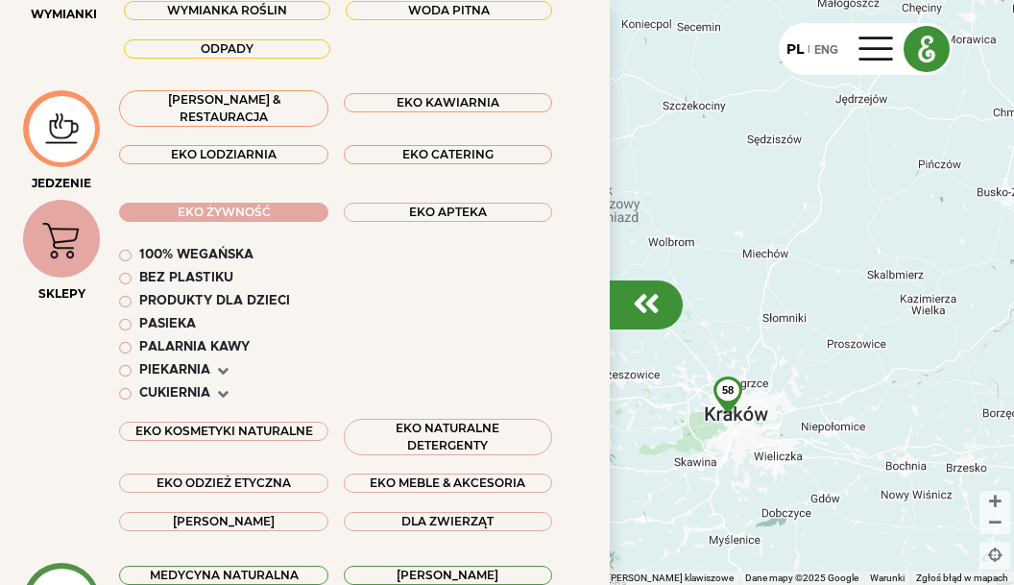
click at [639, 299] on em at bounding box center [646, 303] width 27 height 31
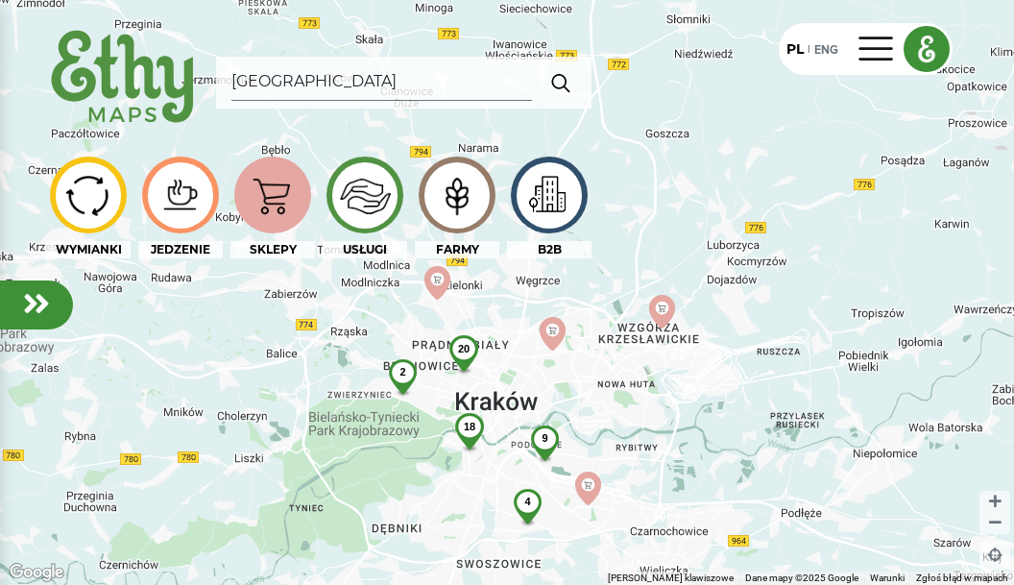
drag, startPoint x: 734, startPoint y: 390, endPoint x: 484, endPoint y: 308, distance: 262.7
click at [484, 308] on div "20 4 9 18 2" at bounding box center [507, 292] width 1014 height 585
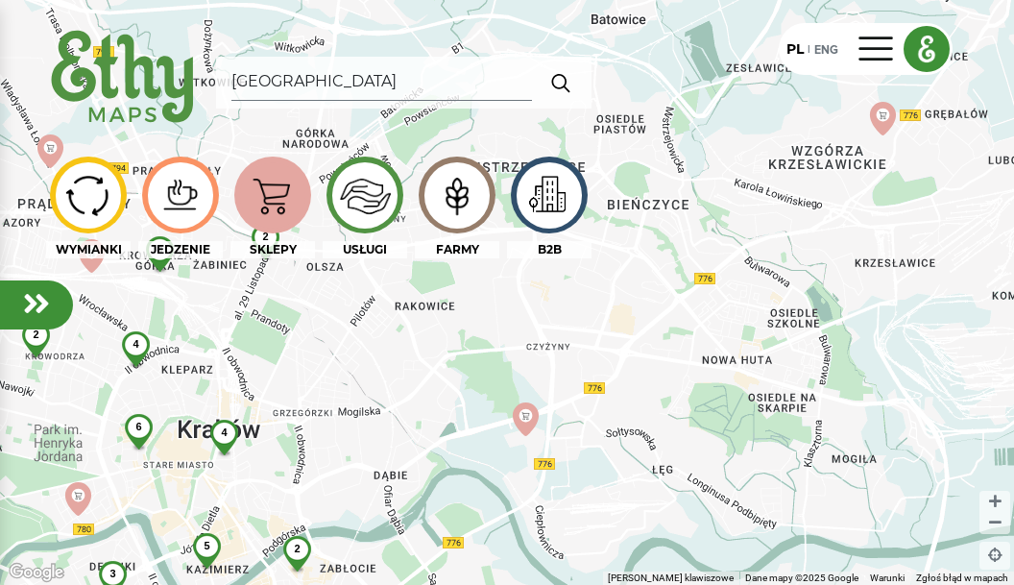
drag, startPoint x: 868, startPoint y: 267, endPoint x: 841, endPoint y: 216, distance: 57.6
click at [841, 216] on div "4 6 3 4 5 4 2 2 2" at bounding box center [507, 292] width 1014 height 585
click at [523, 416] on img at bounding box center [526, 419] width 34 height 34
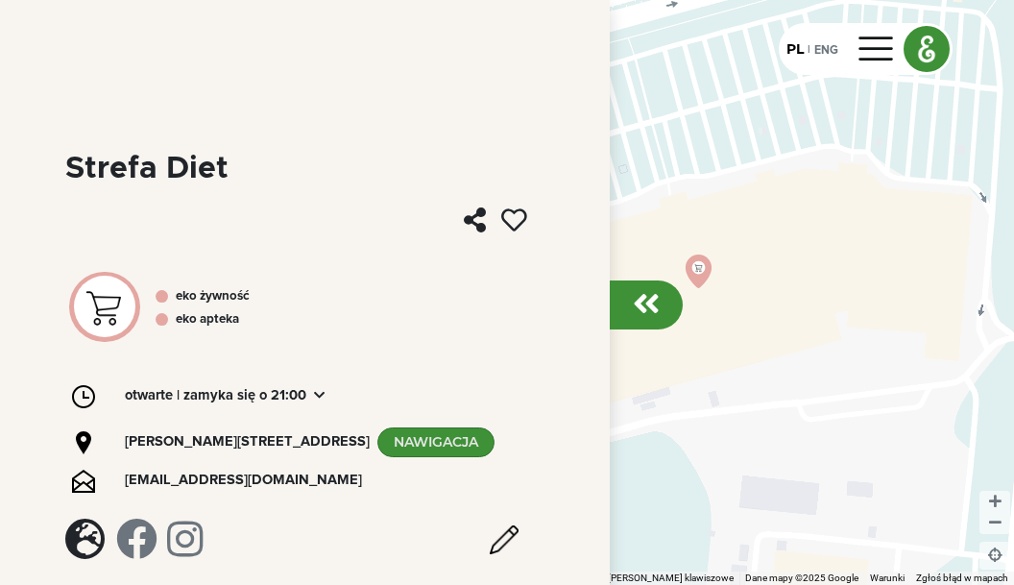
scroll to position [124, 0]
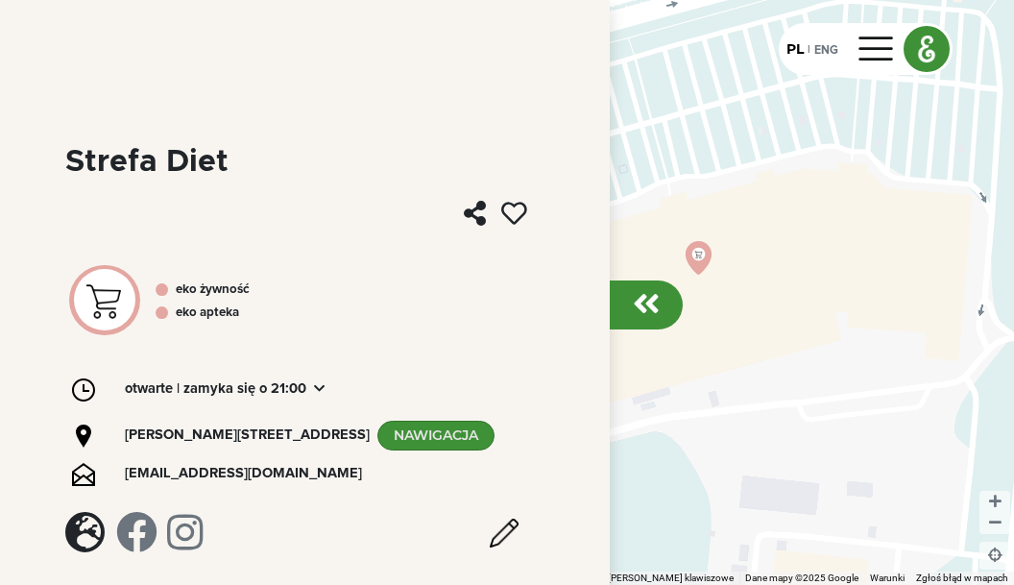
click at [209, 286] on div "EKO ŻYWNOŚĆ" at bounding box center [213, 289] width 74 height 19
click at [426, 437] on link "NAWIGACJA" at bounding box center [435, 436] width 117 height 30
